Goal: Task Accomplishment & Management: Complete application form

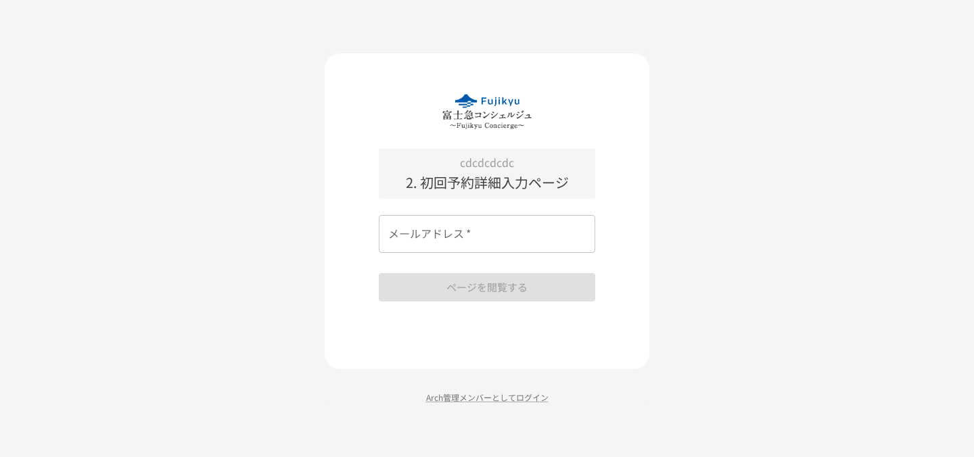
click at [478, 239] on input "メールアドレス   *" at bounding box center [487, 234] width 216 height 38
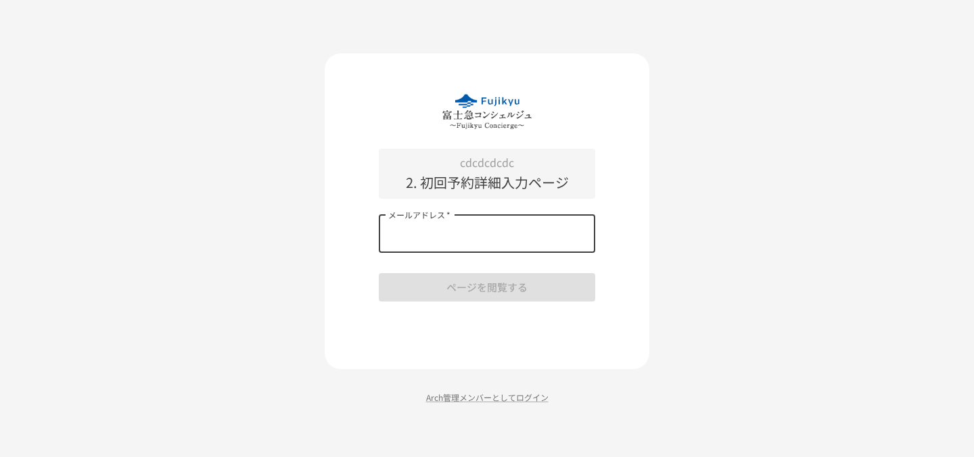
click at [308, 269] on div "cdcdcdcdc 2. 初回予約詳細入力ページ メールアドレス   * メールアドレス   * ページを閲覧する Arch管理メンバーとしてログイン" at bounding box center [487, 228] width 974 height 457
click at [409, 242] on input "メールアドレス   *" at bounding box center [487, 234] width 216 height 38
click at [357, 298] on div "cdcdcdcdc 2. 初回予約詳細入力ページ メールアドレス   * メールアドレス   * ページを閲覧する" at bounding box center [487, 211] width 325 height 316
